Goal: Obtain resource: Obtain resource

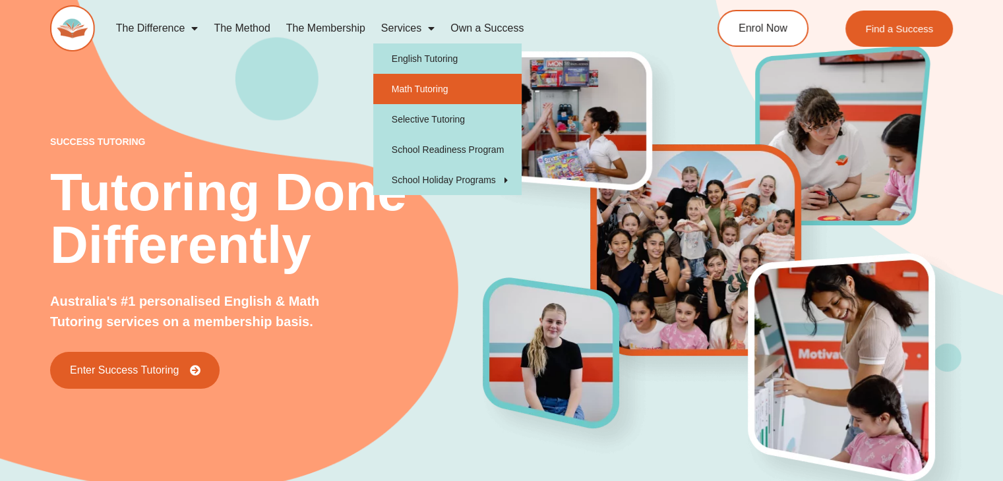
click at [404, 96] on link "Math Tutoring" at bounding box center [447, 89] width 148 height 30
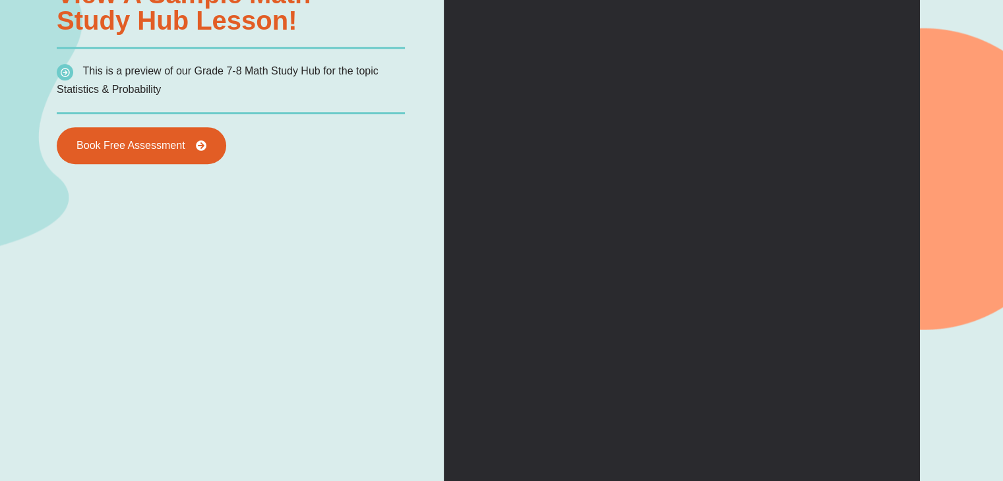
scroll to position [1223, 0]
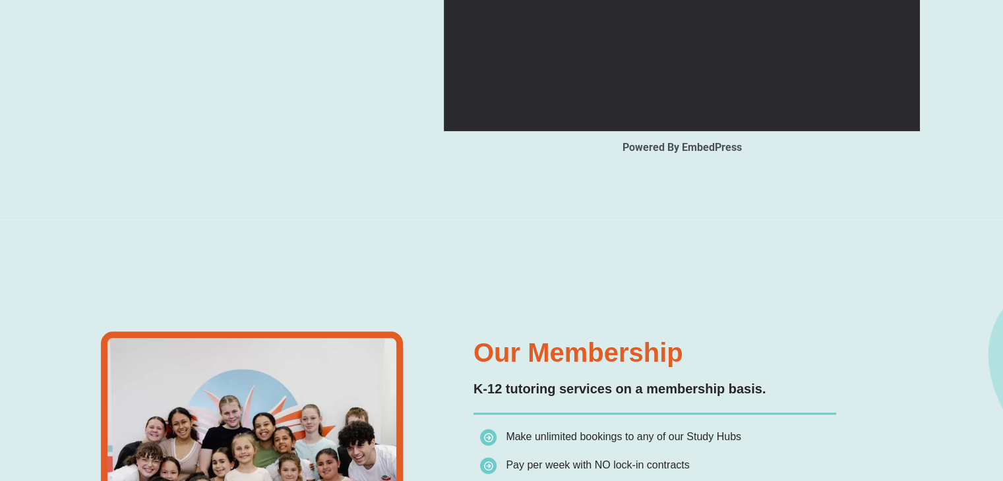
type input "*"
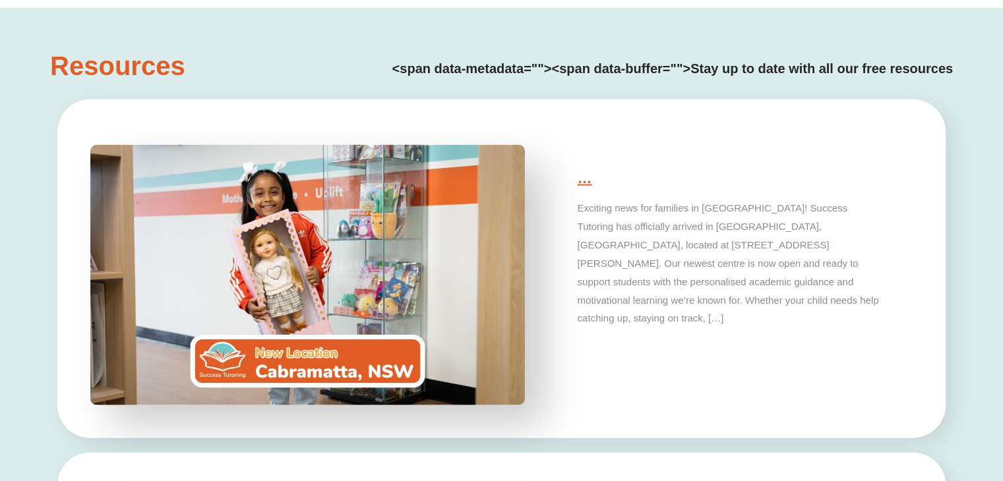
scroll to position [2846, 0]
click at [160, 69] on h3 "Resources" at bounding box center [130, 66] width 160 height 26
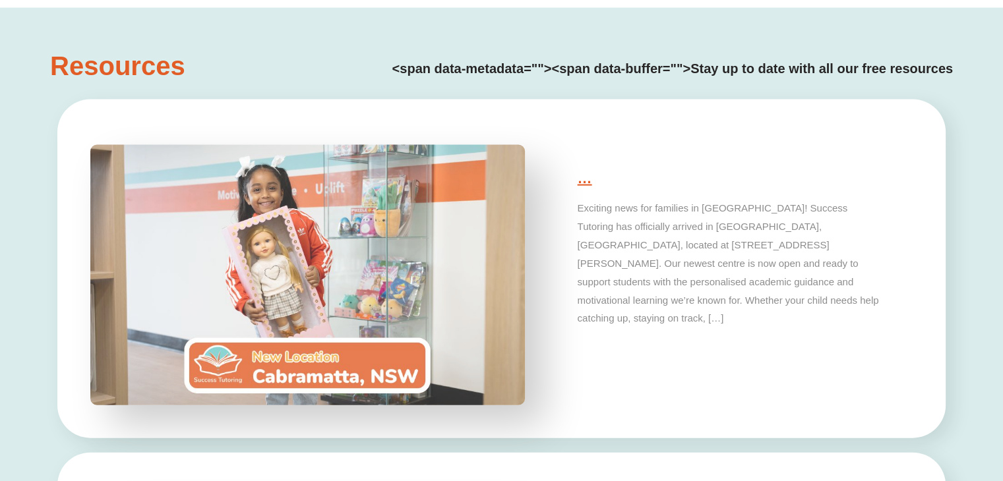
click at [348, 365] on img at bounding box center [308, 275] width 456 height 274
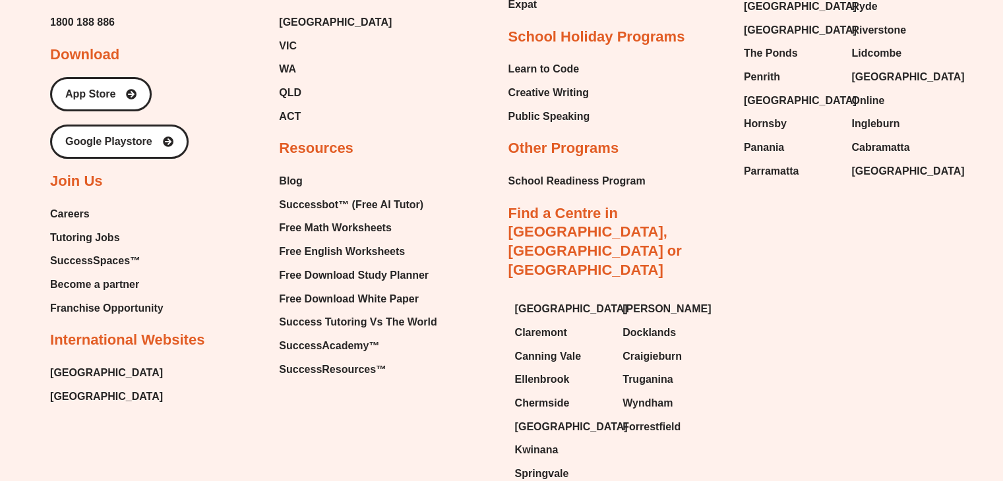
scroll to position [4763, 0]
click at [76, 214] on span "Careers" at bounding box center [70, 214] width 40 height 20
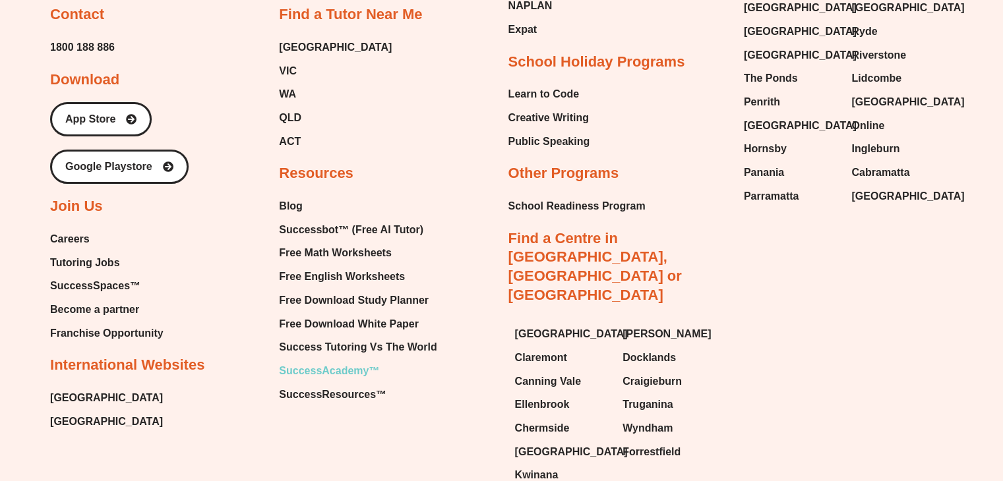
scroll to position [4738, 0]
click at [305, 249] on span "Free Math Worksheets" at bounding box center [335, 254] width 112 height 20
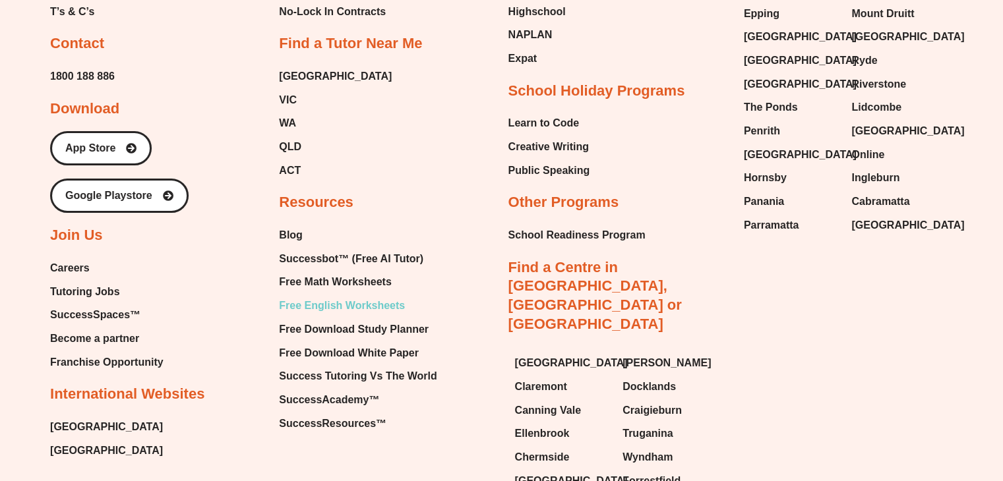
scroll to position [4710, 0]
click at [322, 307] on span "Free English Worksheets" at bounding box center [342, 305] width 126 height 20
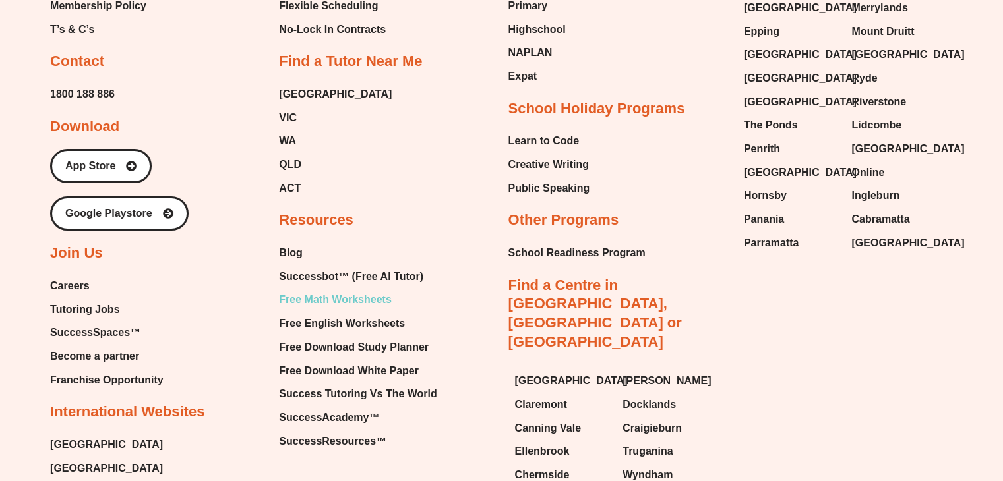
click at [350, 298] on span "Free Math Worksheets" at bounding box center [335, 300] width 112 height 20
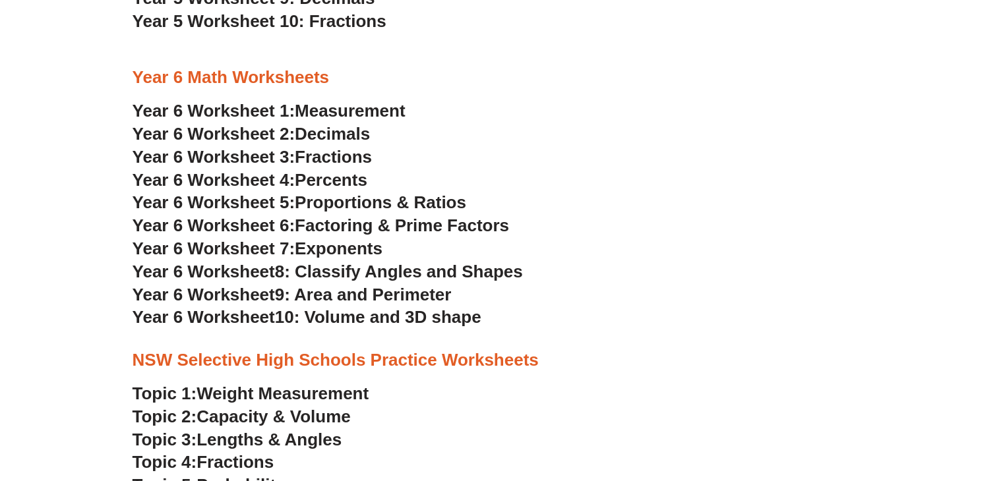
scroll to position [2517, 0]
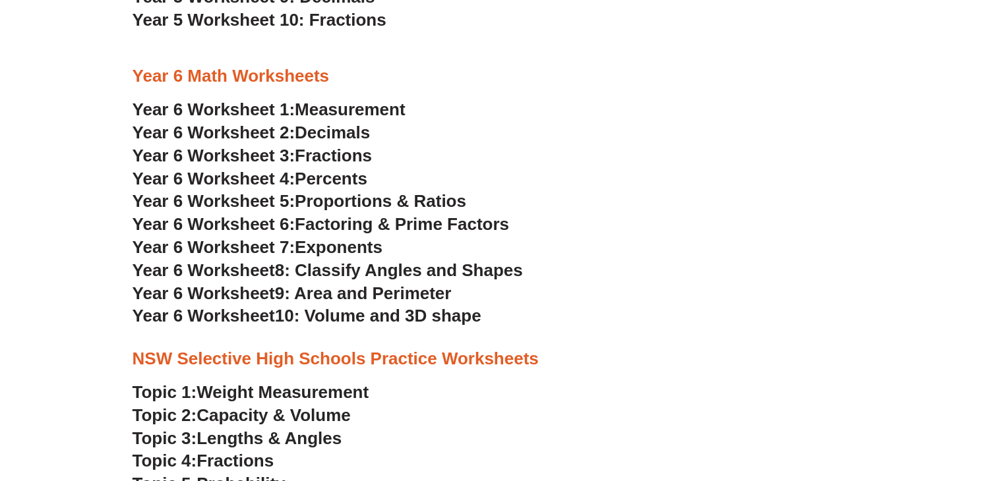
click at [247, 133] on span "Year 6 Worksheet 2:" at bounding box center [214, 133] width 163 height 20
click at [317, 157] on span "Fractions" at bounding box center [333, 156] width 77 height 20
click at [311, 173] on span "Percents" at bounding box center [331, 179] width 73 height 20
click at [338, 206] on span "Proportions & Ratios" at bounding box center [380, 201] width 171 height 20
click at [346, 231] on span "Factoring & Prime Factors" at bounding box center [402, 224] width 214 height 20
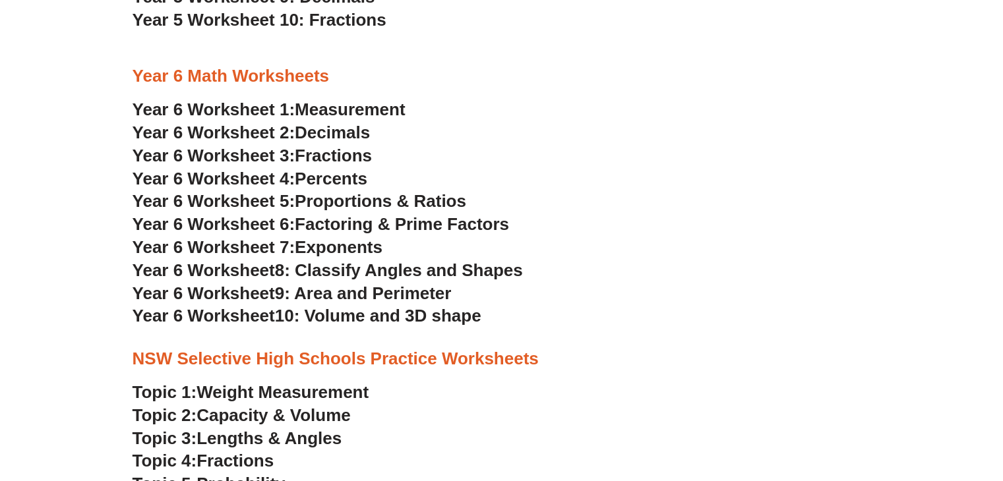
click at [342, 250] on span "Exponents" at bounding box center [339, 247] width 88 height 20
click at [306, 270] on span "8: Classify Angles and Shapes" at bounding box center [399, 270] width 248 height 20
click at [331, 295] on span "9: Area and Perimeter" at bounding box center [363, 294] width 177 height 20
click at [380, 318] on span "10: Volume and 3D shape" at bounding box center [378, 316] width 206 height 20
click at [330, 109] on span "Measurement" at bounding box center [350, 110] width 111 height 20
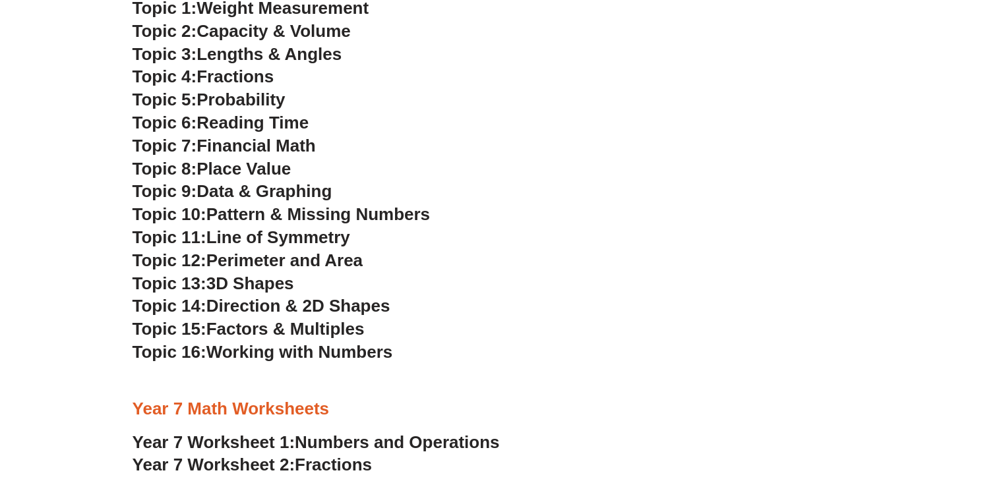
scroll to position [2902, 0]
click at [231, 330] on span "Factors & Multiples" at bounding box center [285, 328] width 158 height 20
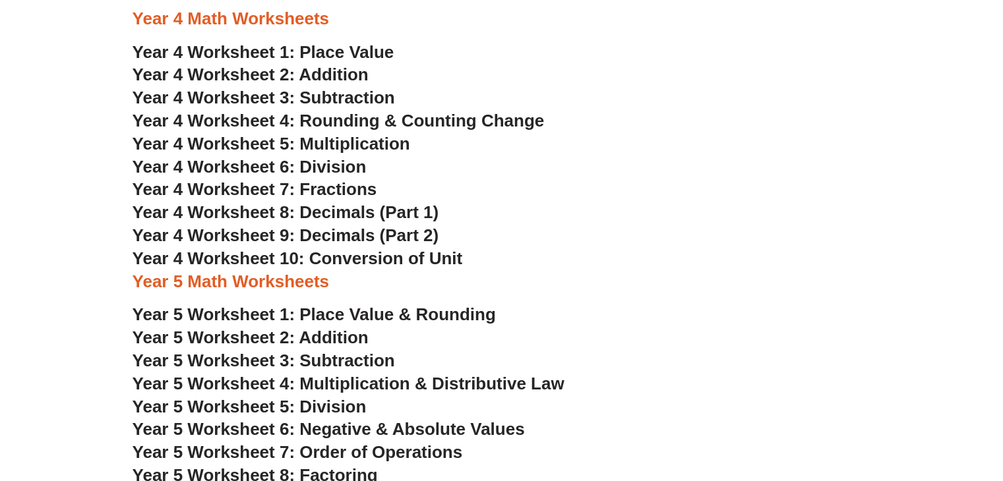
scroll to position [2014, 0]
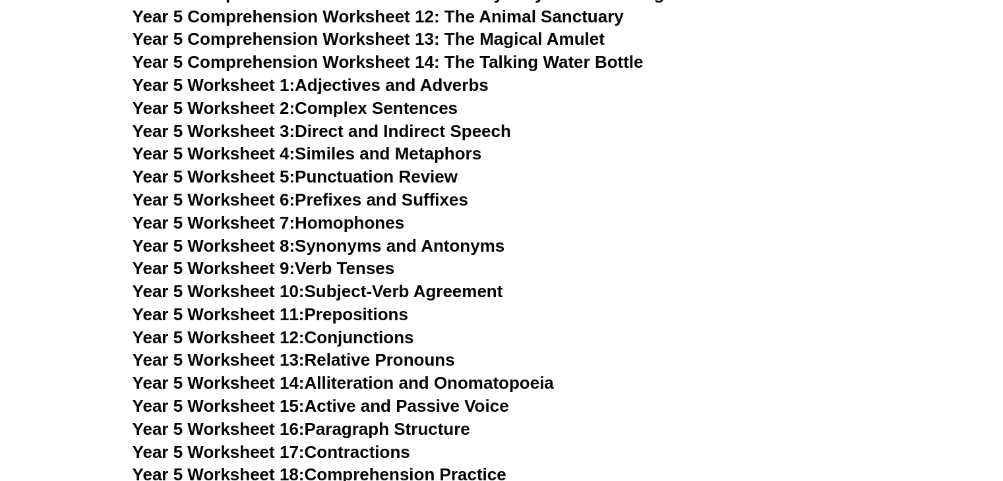
scroll to position [5973, 0]
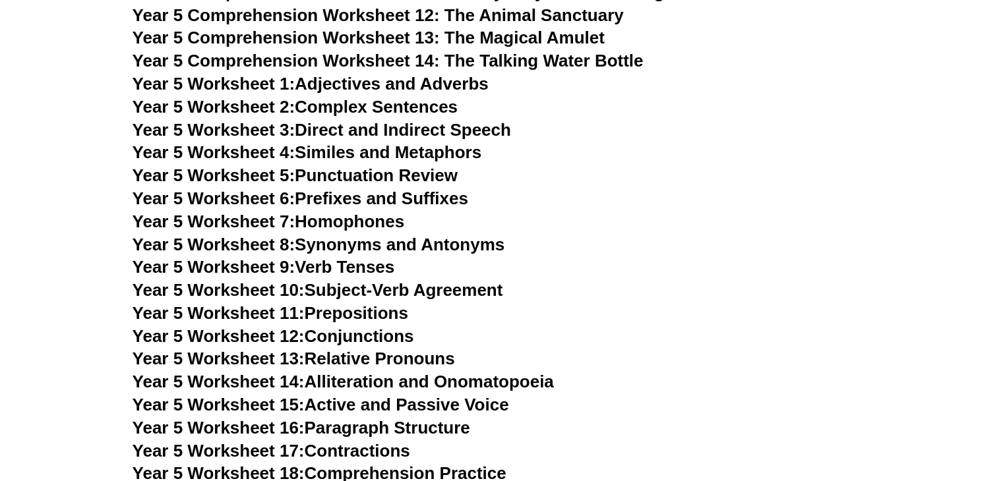
click at [269, 107] on span "Year 5 Worksheet 2:" at bounding box center [214, 107] width 163 height 20
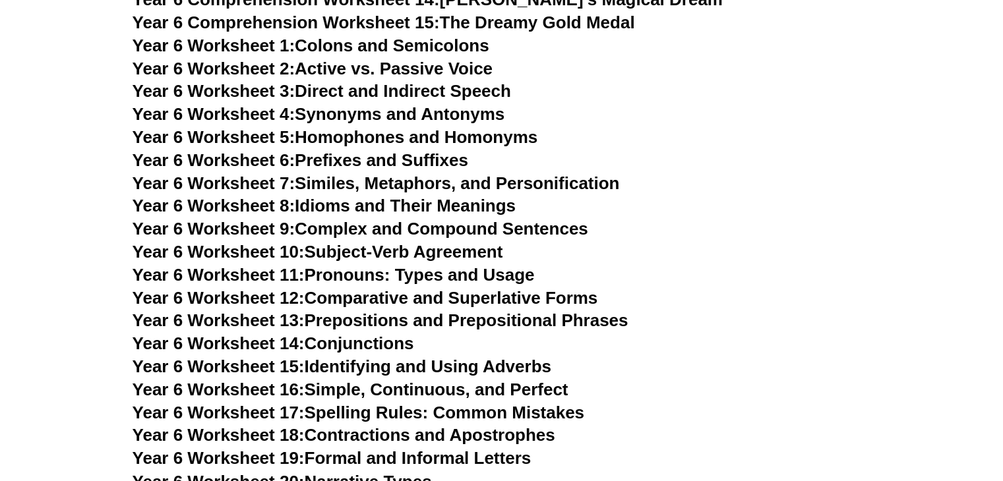
scroll to position [7045, 0]
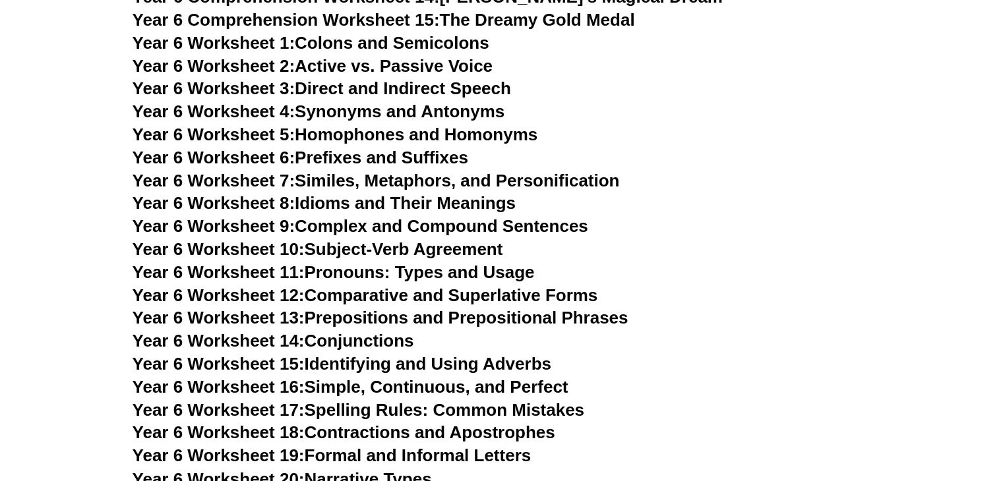
click at [253, 216] on span "Year 6 Worksheet 9:" at bounding box center [214, 226] width 163 height 20
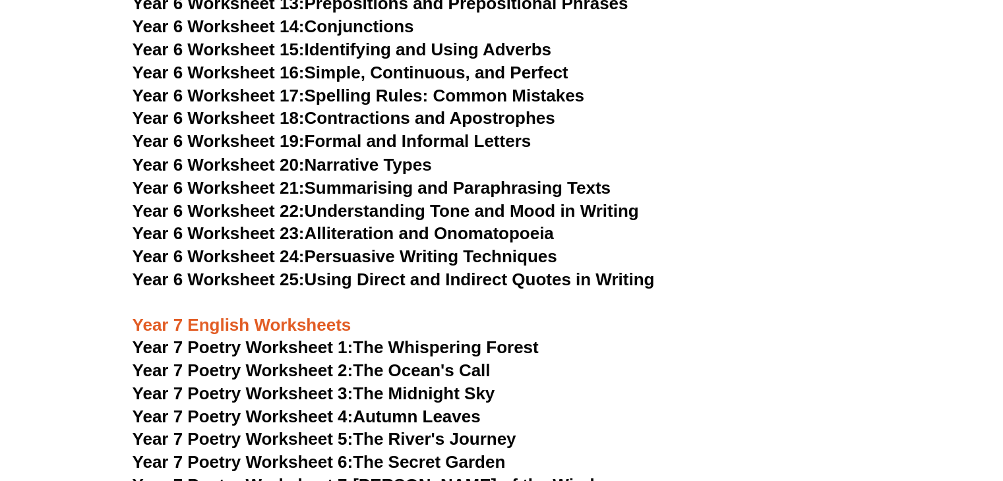
scroll to position [7359, 0]
click at [369, 247] on link "Year 6 Worksheet 24: Persuasive Writing Techniques" at bounding box center [345, 257] width 425 height 20
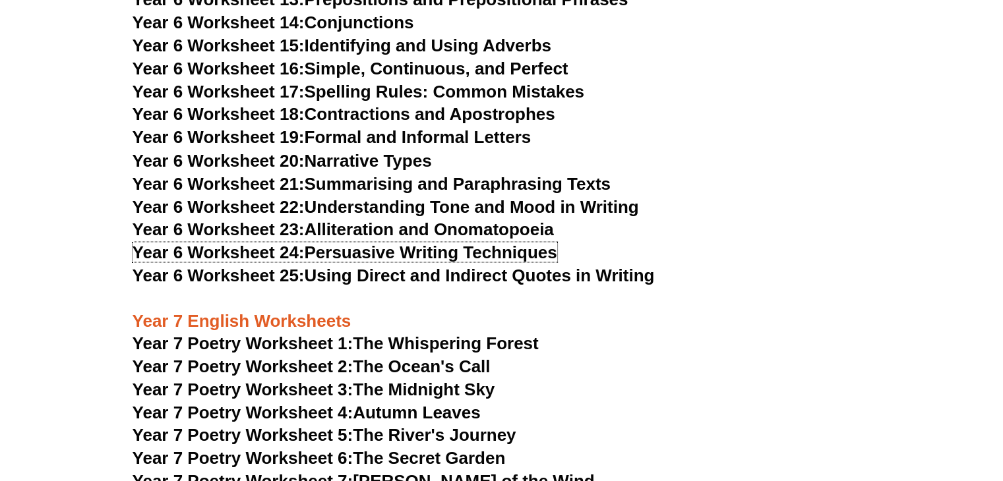
scroll to position [7363, 0]
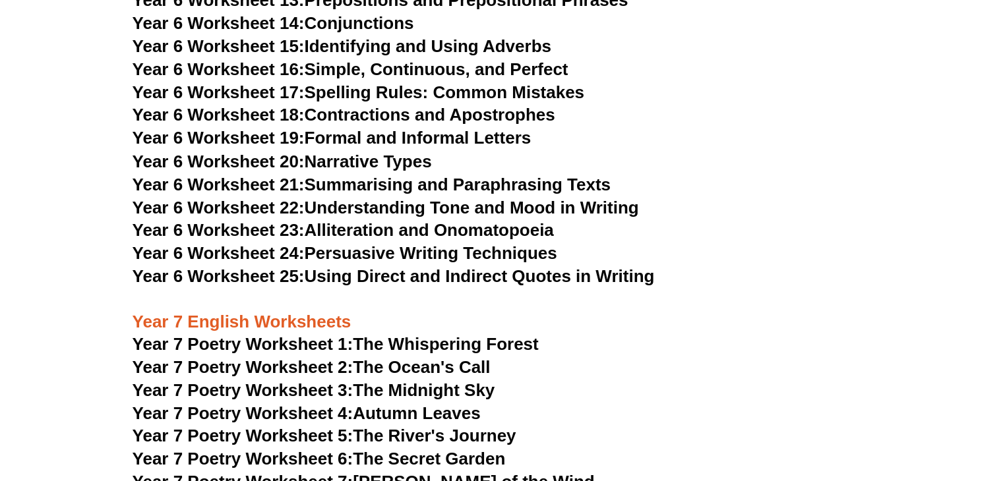
click at [384, 174] on link "Year 6 Worksheet 21: Summarising and Paraphrasing Texts" at bounding box center [372, 184] width 478 height 20
click at [364, 266] on link "Year 6 Worksheet 25: Using Direct and Indirect Quotes in Writing" at bounding box center [394, 276] width 522 height 20
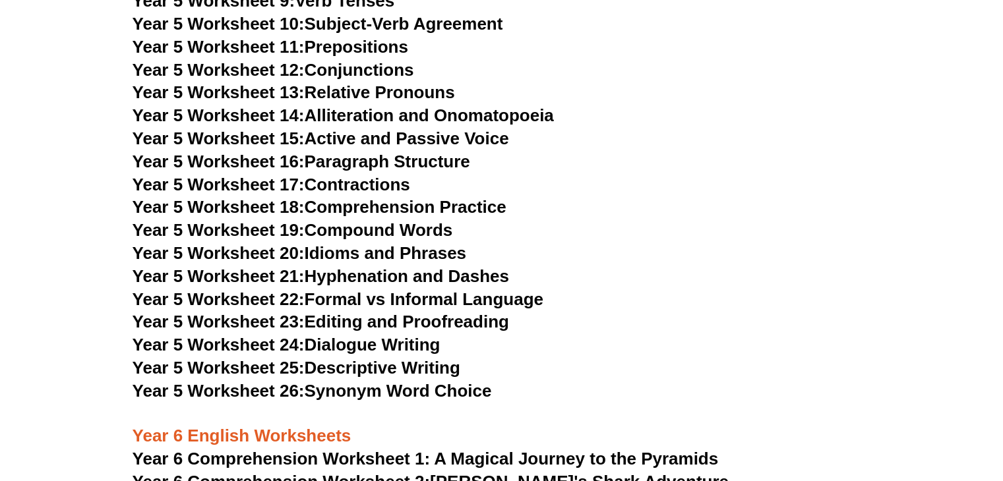
scroll to position [6190, 0]
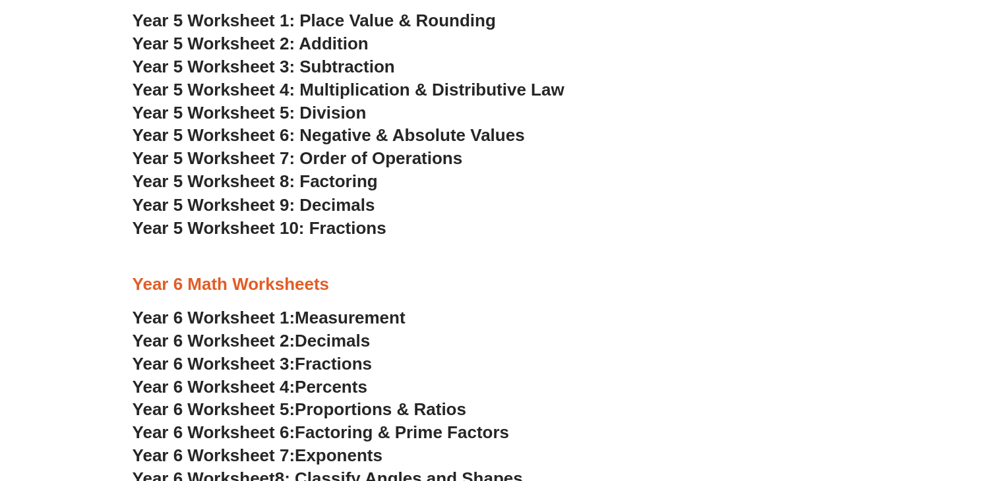
scroll to position [2304, 0]
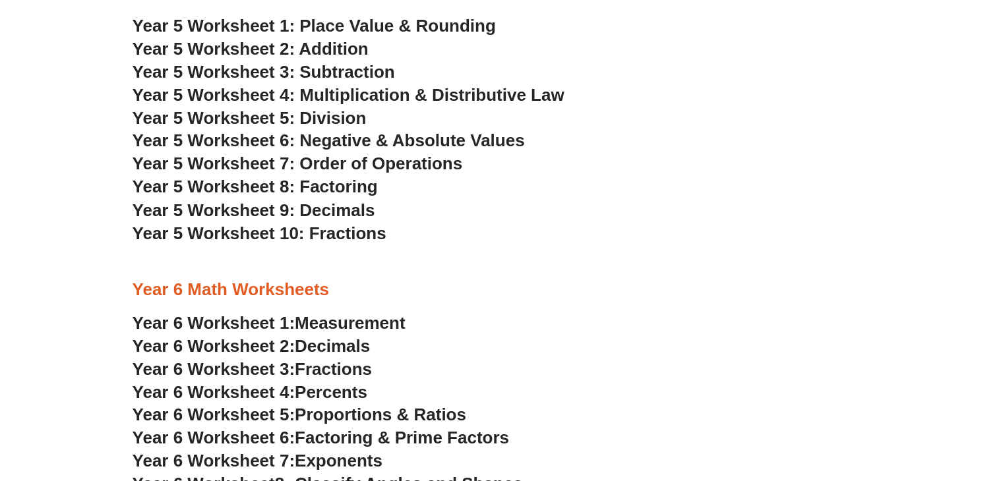
click at [322, 210] on span "Year 5 Worksheet 9: Decimals" at bounding box center [254, 210] width 243 height 20
click at [319, 238] on span "Year 5 Worksheet 10: Fractions" at bounding box center [260, 233] width 254 height 20
